Goal: Information Seeking & Learning: Learn about a topic

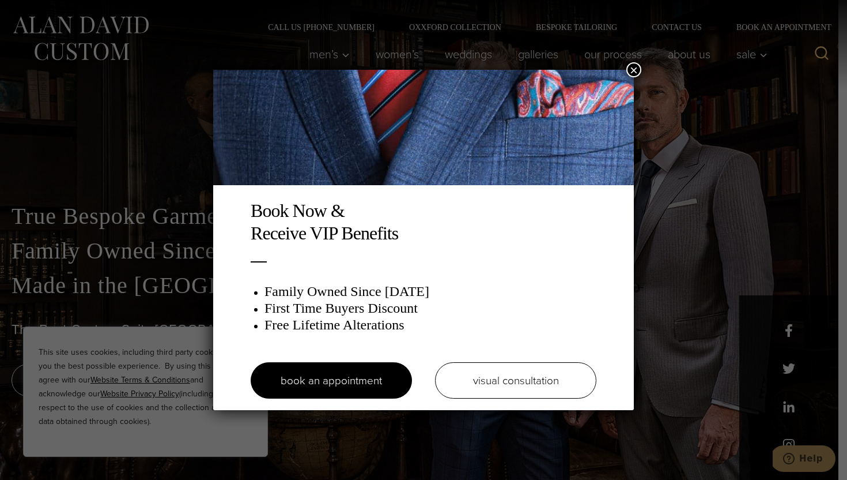
click at [632, 69] on button "×" at bounding box center [633, 69] width 15 height 15
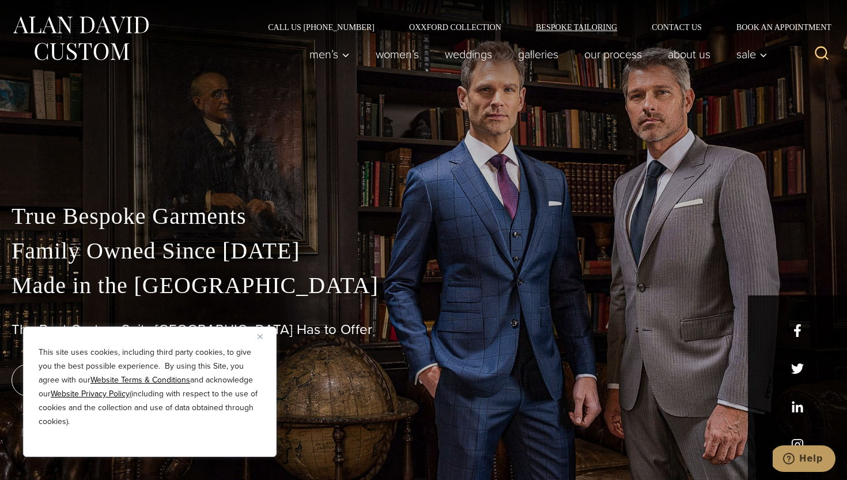
click at [568, 23] on link "Bespoke Tailoring" at bounding box center [577, 27] width 116 height 8
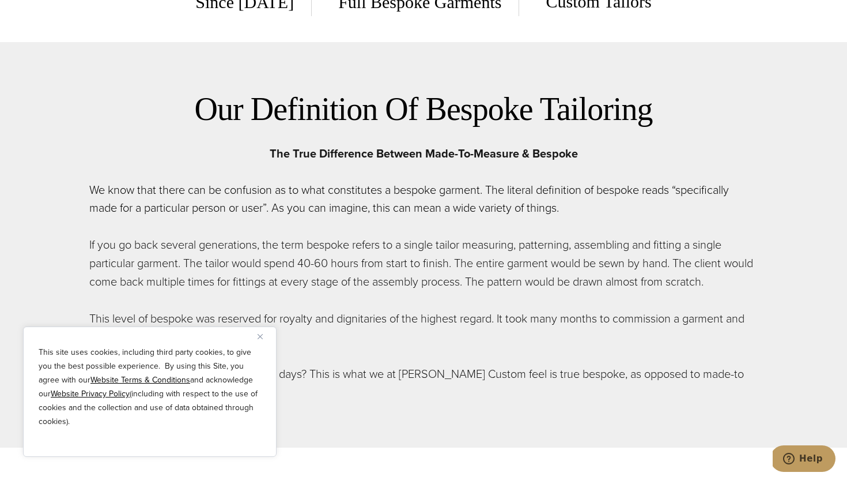
scroll to position [594, 0]
